Goal: Task Accomplishment & Management: Manage account settings

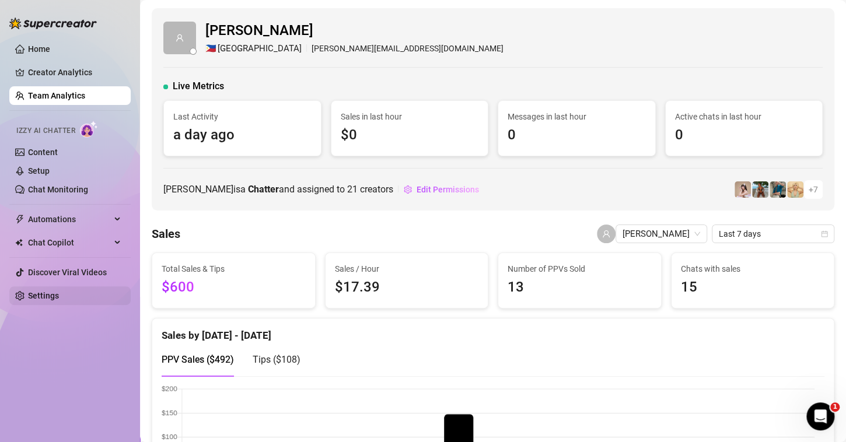
click at [54, 295] on link "Settings" at bounding box center [43, 295] width 31 height 9
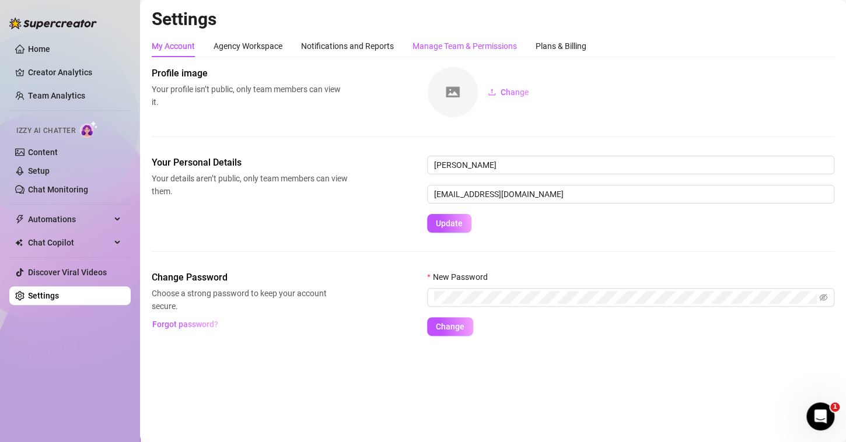
click at [431, 49] on div "Manage Team & Permissions" at bounding box center [464, 46] width 104 height 13
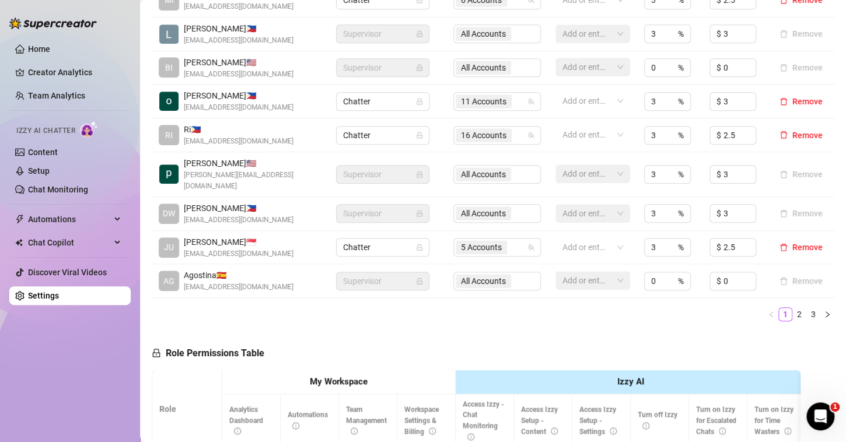
scroll to position [348, 0]
click at [793, 310] on link "2" at bounding box center [799, 313] width 13 height 13
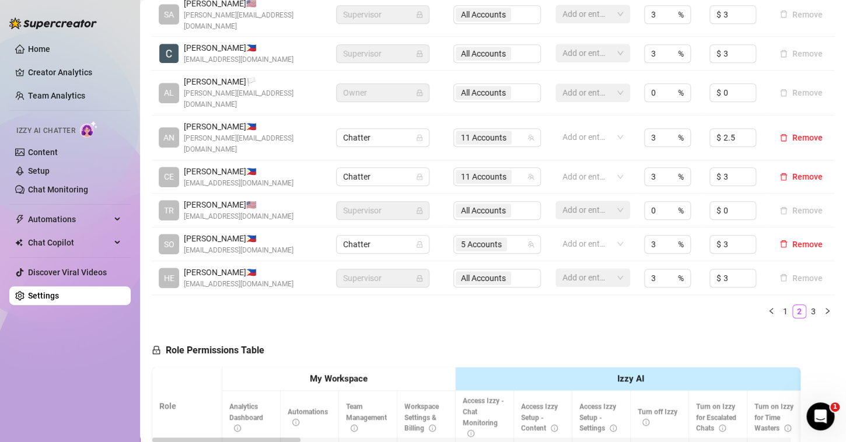
scroll to position [373, 0]
click at [807, 304] on link "3" at bounding box center [813, 310] width 13 height 13
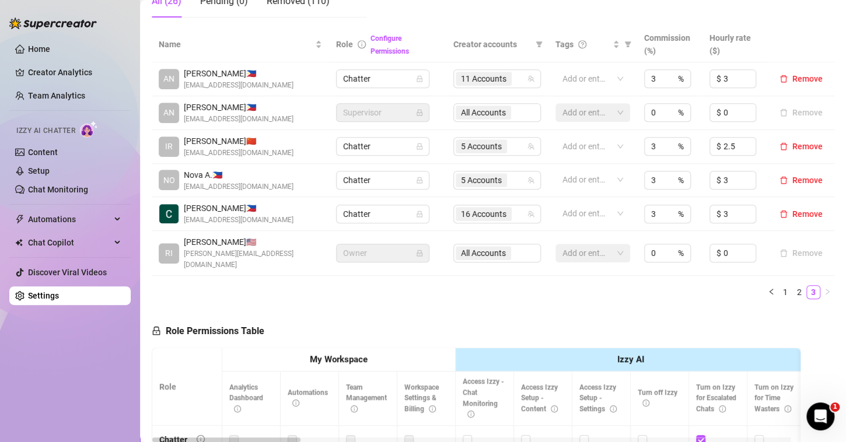
scroll to position [221, 0]
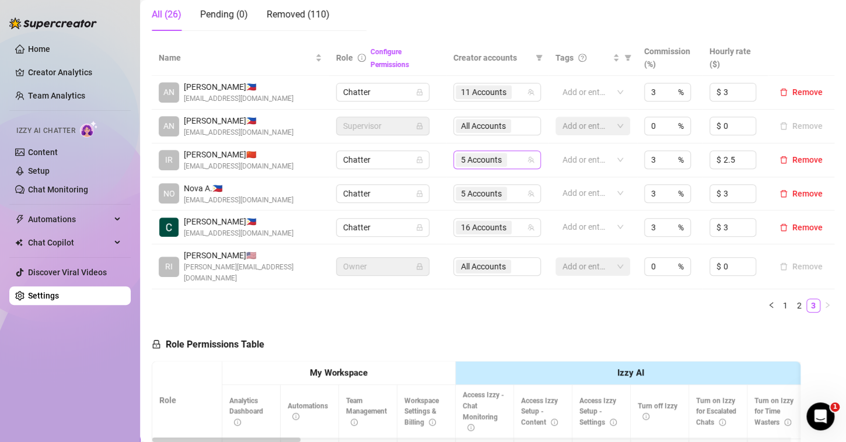
click at [507, 159] on div "5 Accounts" at bounding box center [490, 160] width 71 height 16
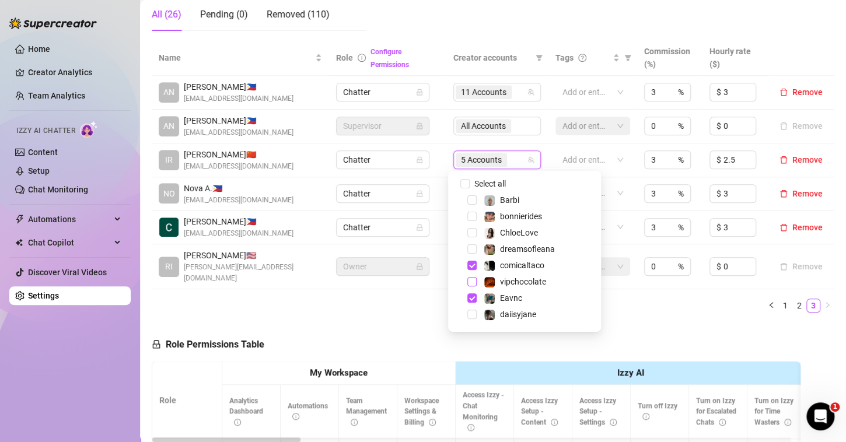
click at [468, 279] on span "Select tree node" at bounding box center [471, 281] width 9 height 9
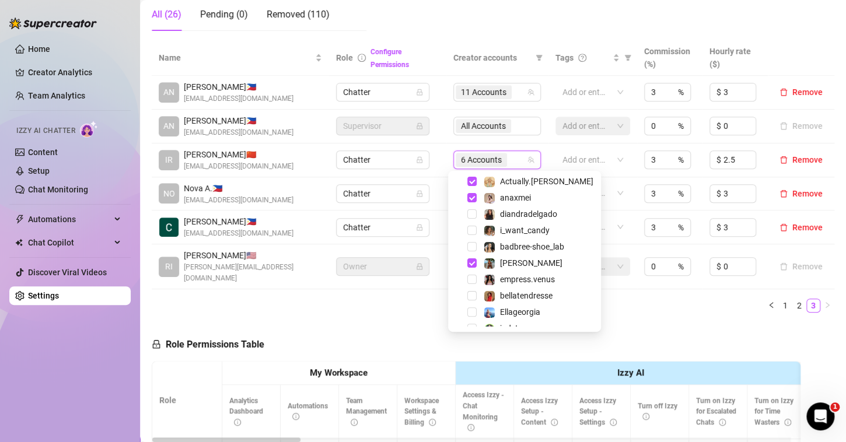
scroll to position [149, 0]
click at [468, 294] on span "Select tree node" at bounding box center [471, 295] width 9 height 9
click at [471, 282] on span "Select tree node" at bounding box center [471, 279] width 9 height 9
click at [602, 299] on ul "1 2 3" at bounding box center [493, 306] width 682 height 14
